Goal: Navigation & Orientation: Find specific page/section

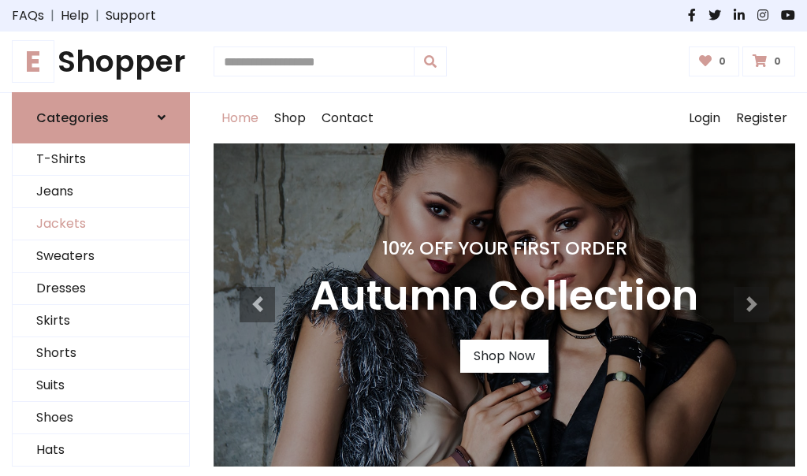
click at [101, 224] on link "Jackets" at bounding box center [101, 224] width 176 height 32
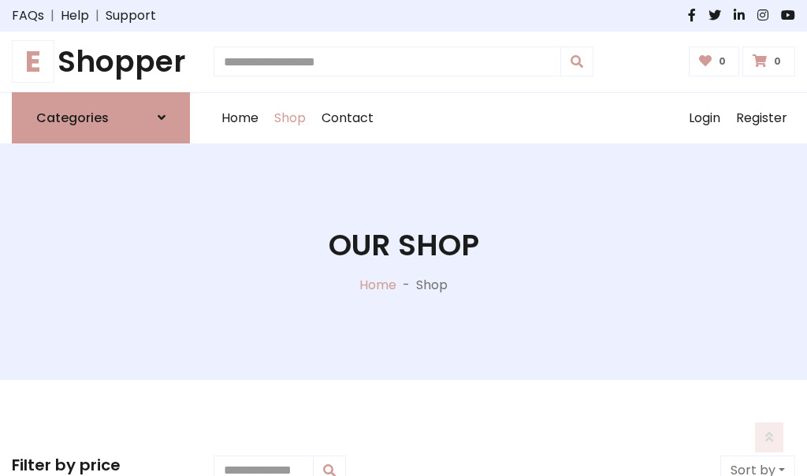
scroll to position [712, 0]
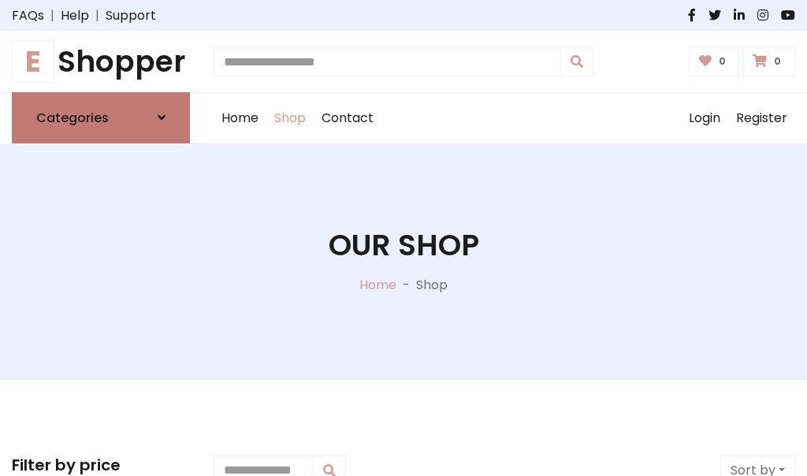
click at [101, 117] on h6 "Categories" at bounding box center [72, 117] width 72 height 15
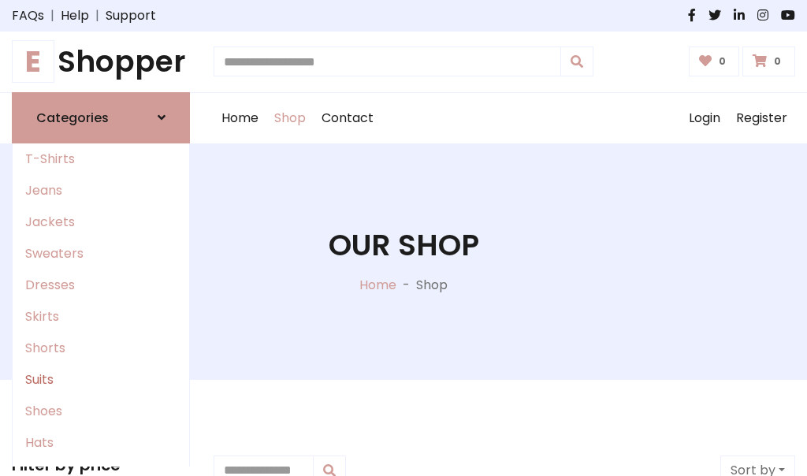
click at [101, 379] on link "Suits" at bounding box center [101, 380] width 176 height 32
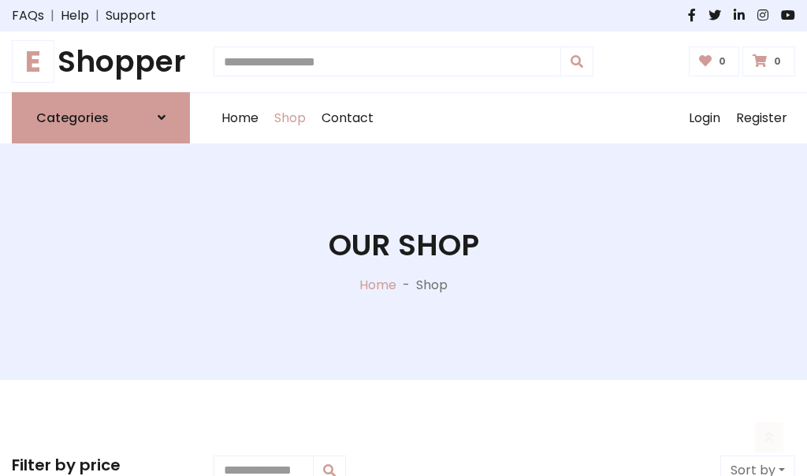
scroll to position [1138, 0]
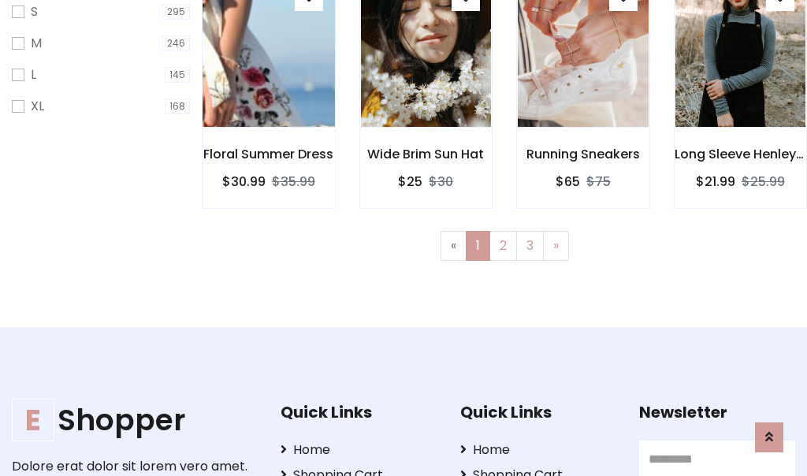
scroll to position [79, 0]
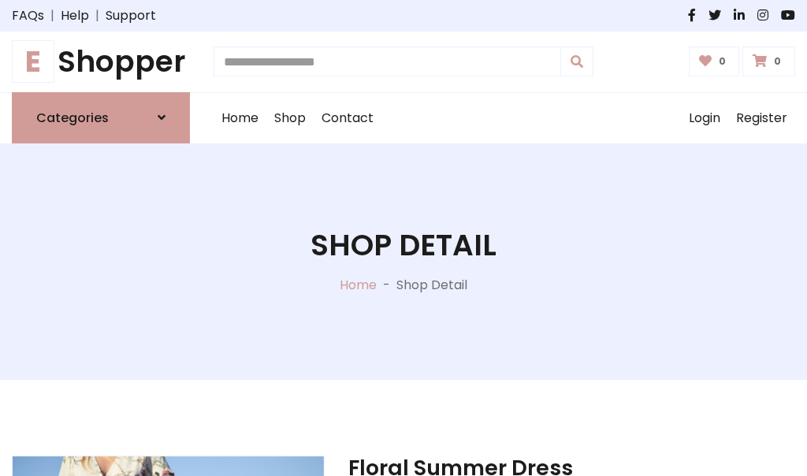
scroll to position [1472, 0]
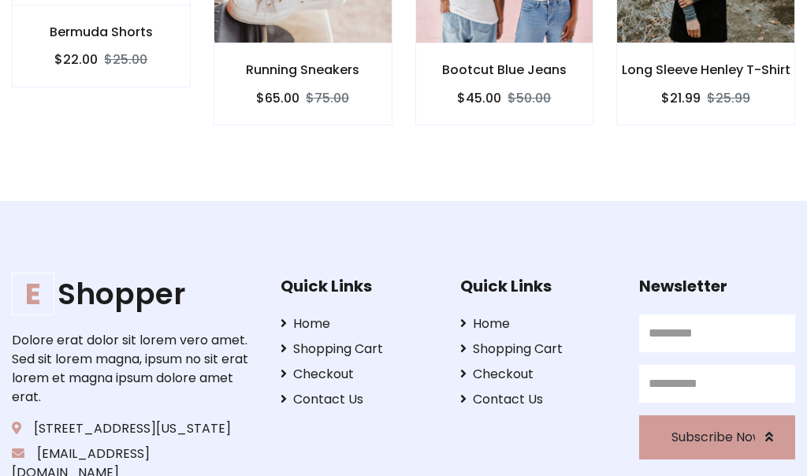
scroll to position [1470, 0]
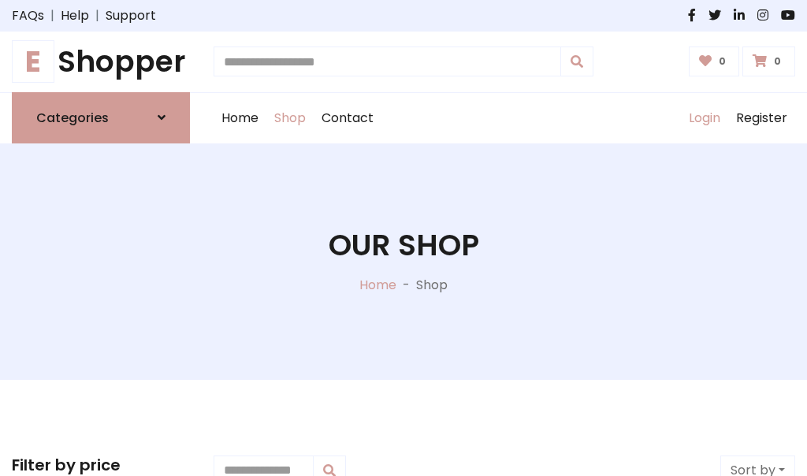
click at [703, 117] on link "Login" at bounding box center [704, 118] width 47 height 50
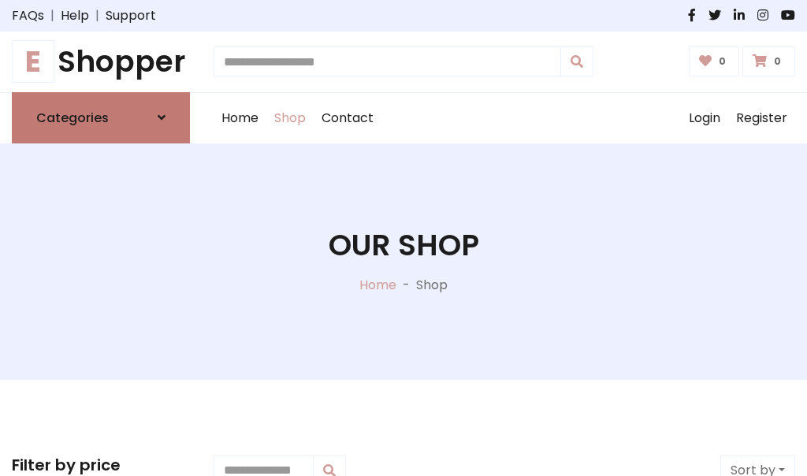
click at [161, 117] on icon at bounding box center [162, 117] width 8 height 13
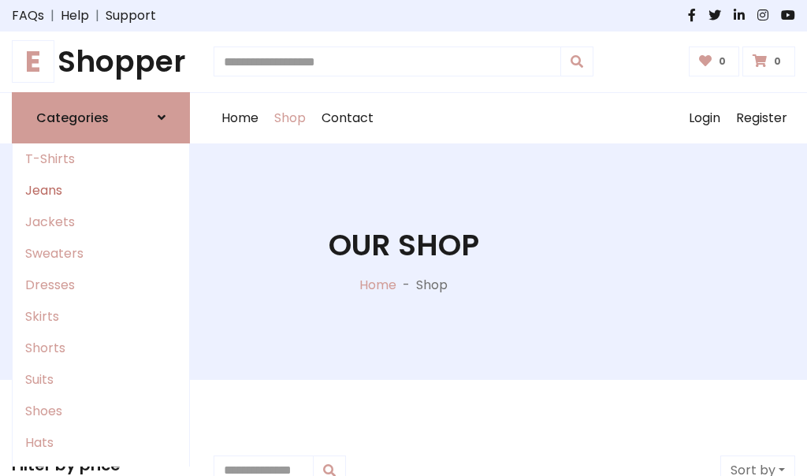
click at [101, 190] on link "Jeans" at bounding box center [101, 191] width 176 height 32
